Goal: Transaction & Acquisition: Subscribe to service/newsletter

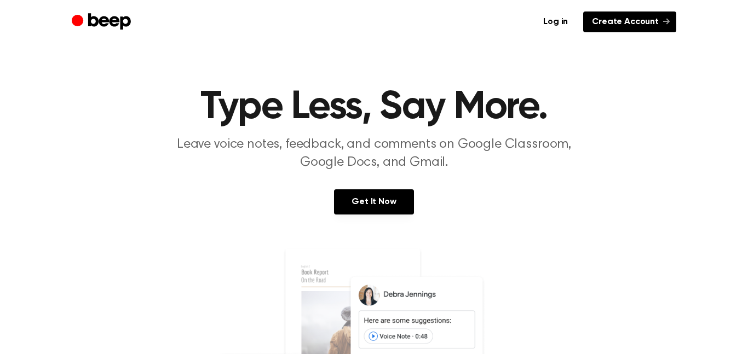
click at [639, 25] on link "Create Account" at bounding box center [629, 22] width 93 height 21
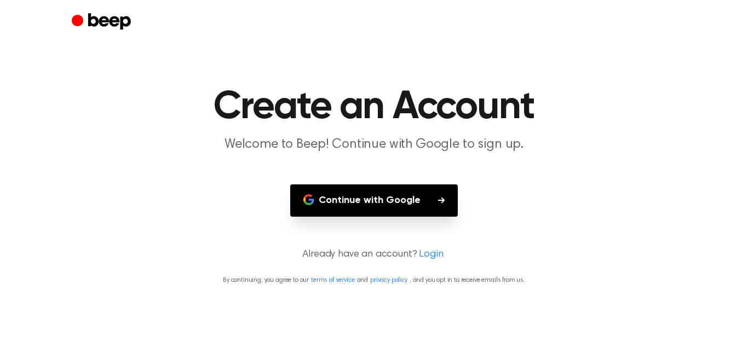
click at [411, 204] on button "Continue with Google" at bounding box center [374, 201] width 168 height 32
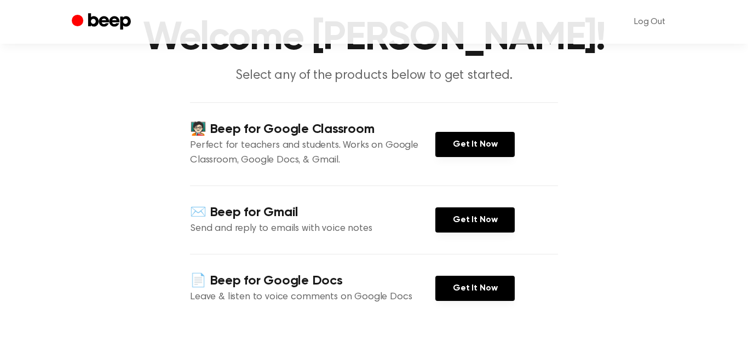
scroll to position [71, 0]
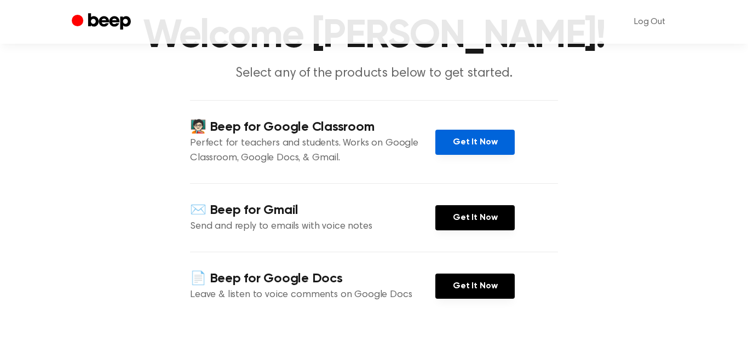
click at [499, 135] on link "Get It Now" at bounding box center [474, 142] width 79 height 25
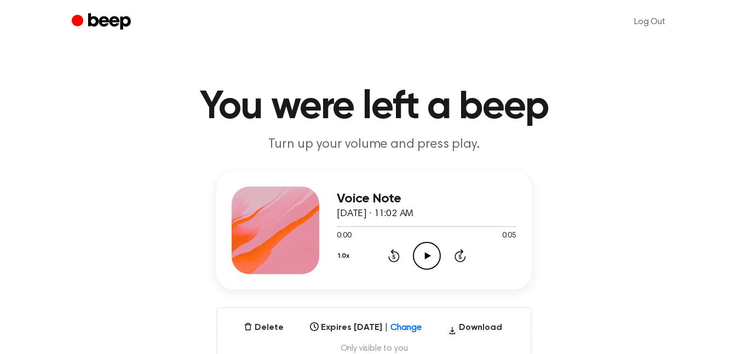
click at [423, 259] on icon "Play Audio" at bounding box center [427, 256] width 28 height 28
click at [423, 259] on icon "Pause Audio" at bounding box center [427, 256] width 28 height 28
